Goal: Navigation & Orientation: Find specific page/section

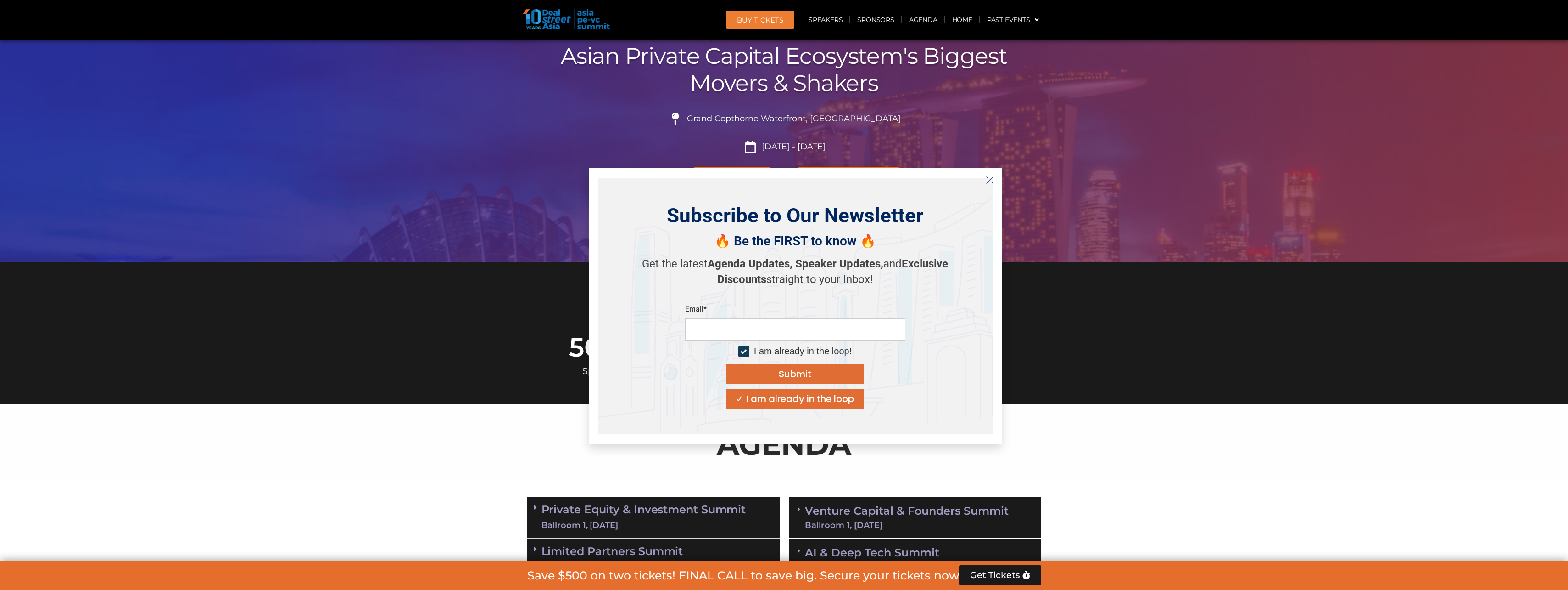
scroll to position [138, 0]
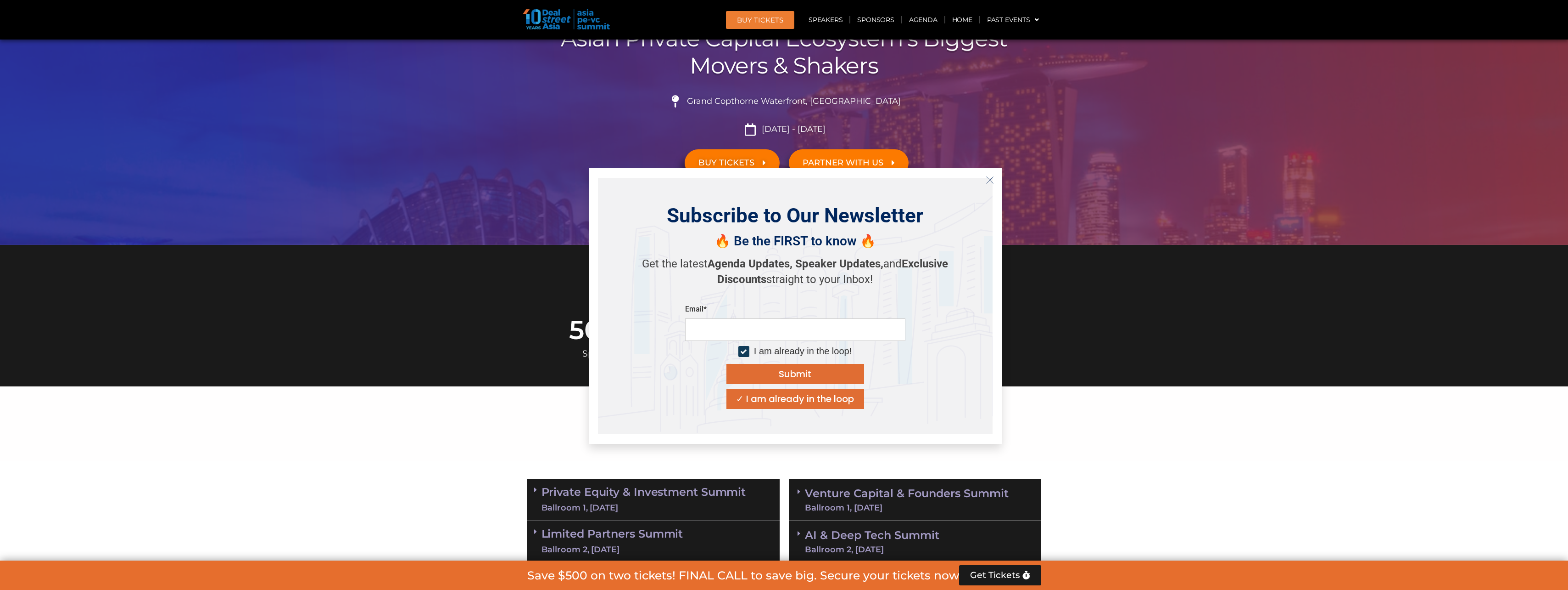
click at [992, 179] on icon "Close" at bounding box center [990, 180] width 8 height 8
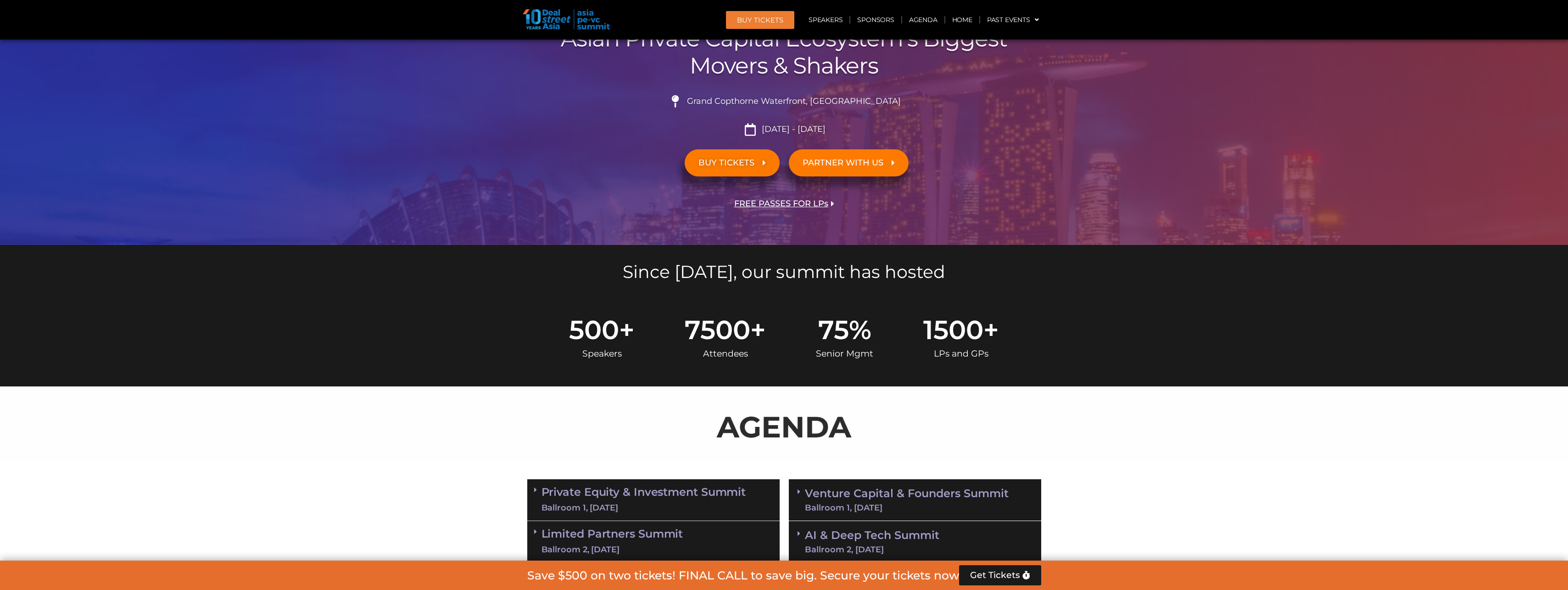
click at [997, 419] on p "AGENDA" at bounding box center [785, 426] width 514 height 44
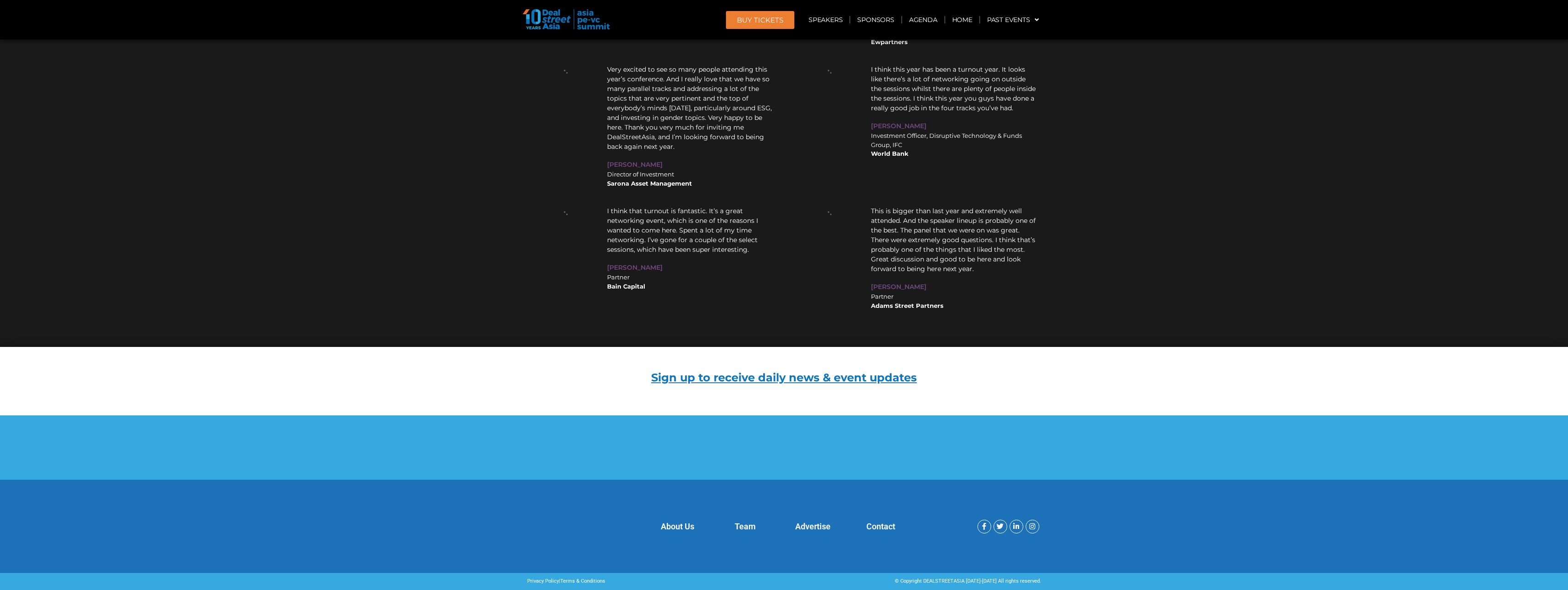
scroll to position [11586, 0]
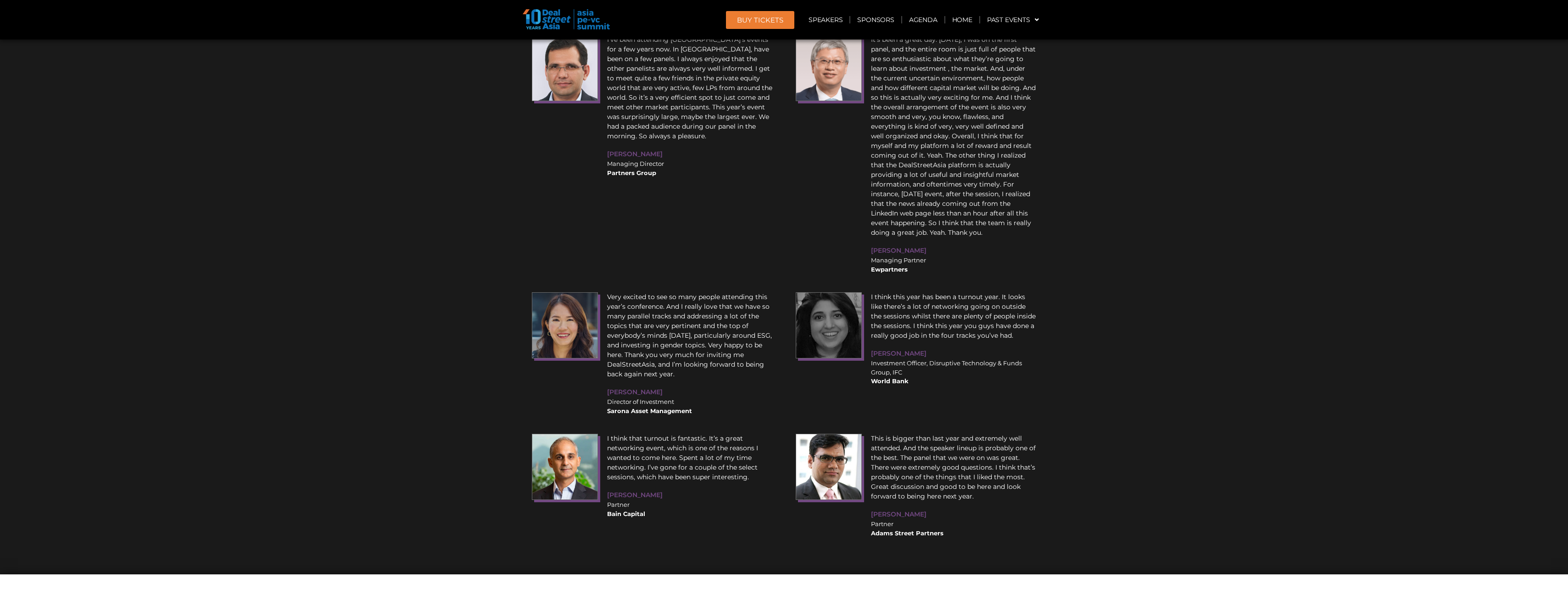
click at [550, 22] on img at bounding box center [566, 19] width 87 height 20
click at [596, 21] on img at bounding box center [566, 19] width 87 height 20
